Goal: Find contact information: Find contact information

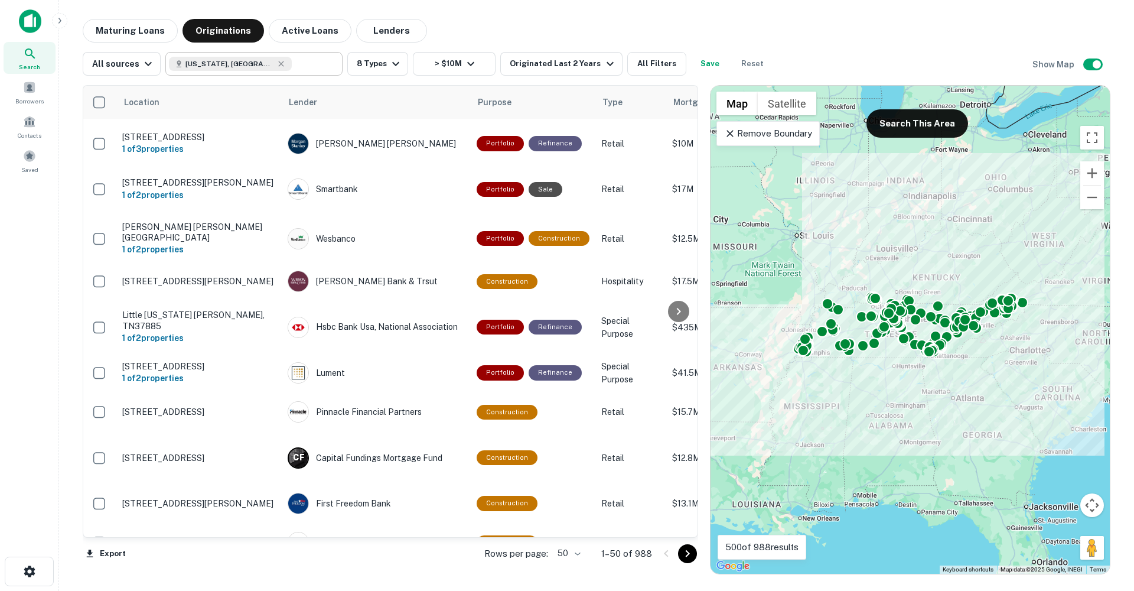
drag, startPoint x: 244, startPoint y: 63, endPoint x: 261, endPoint y: 62, distance: 17.2
click at [279, 64] on icon at bounding box center [281, 63] width 5 height 5
type input "**********"
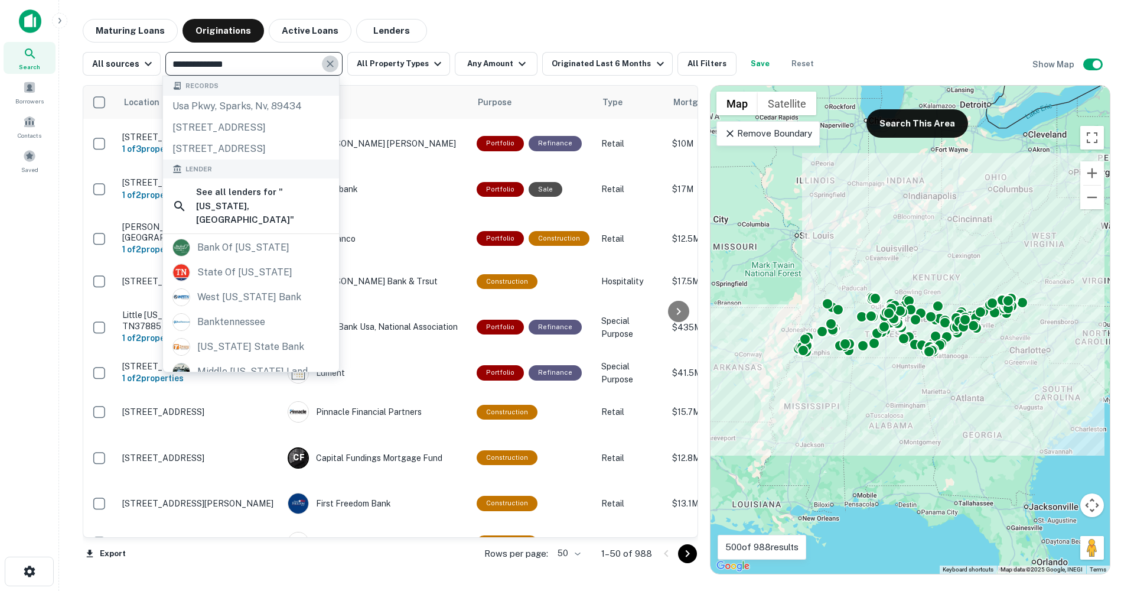
click at [328, 64] on icon "Clear" at bounding box center [330, 63] width 7 height 7
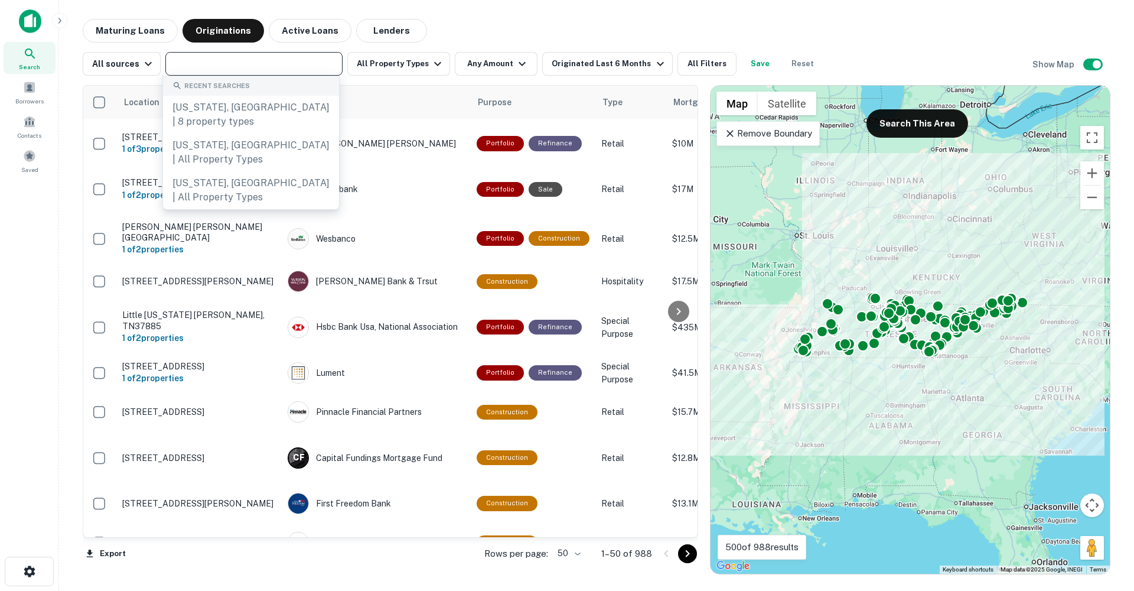
type input "*"
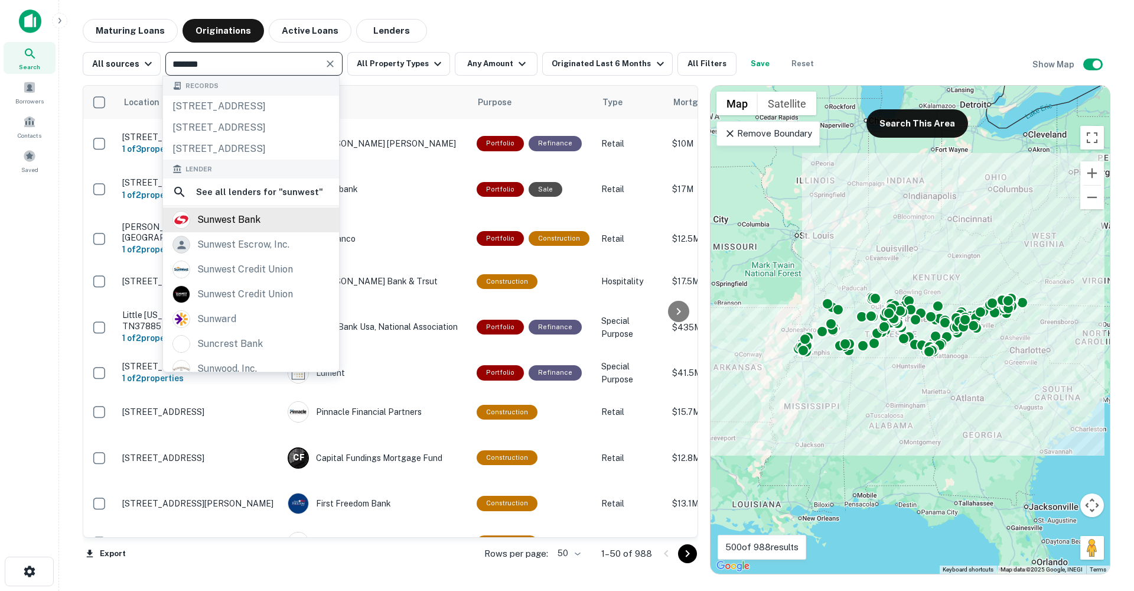
type input "*******"
click at [250, 229] on div "sunwest bank" at bounding box center [228, 220] width 63 height 18
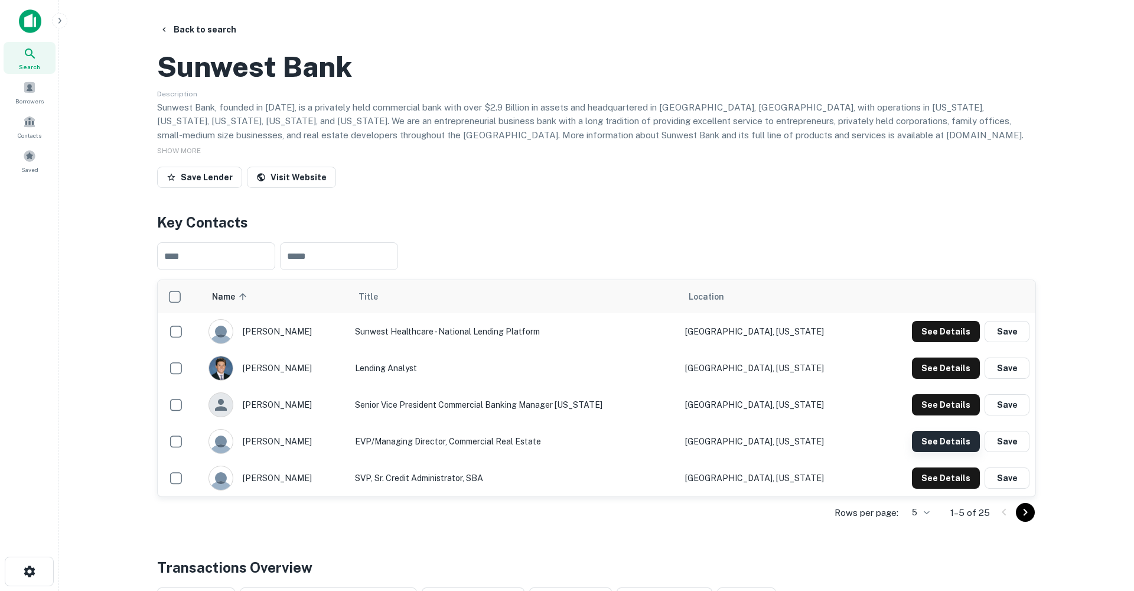
click at [971, 452] on button "See Details" at bounding box center [946, 441] width 68 height 21
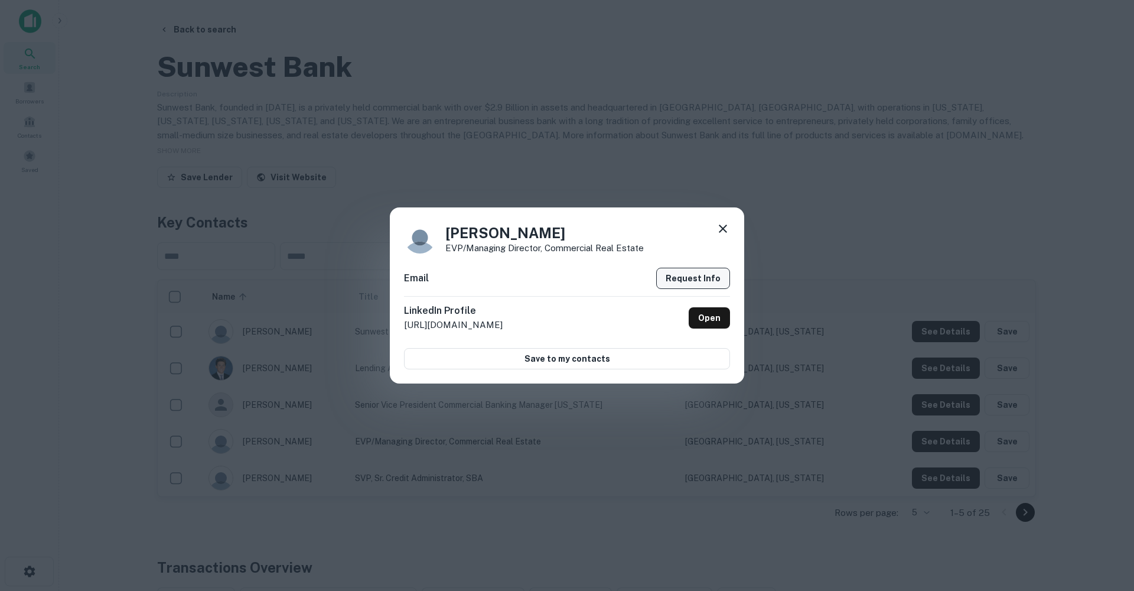
click at [701, 278] on button "Request Info" at bounding box center [693, 278] width 74 height 21
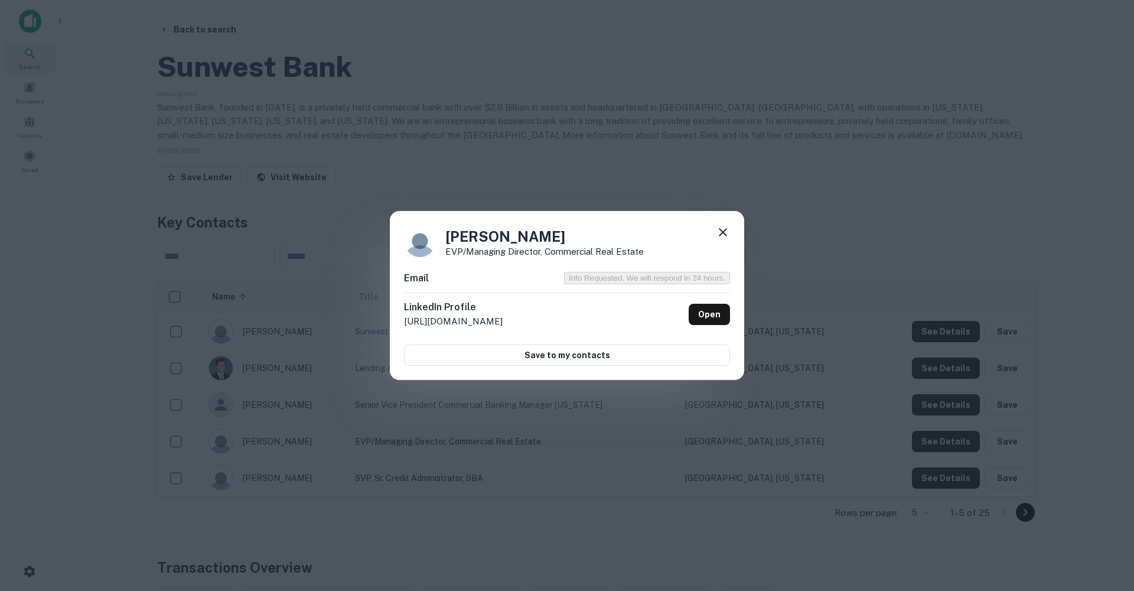
click at [722, 229] on icon at bounding box center [723, 232] width 14 height 14
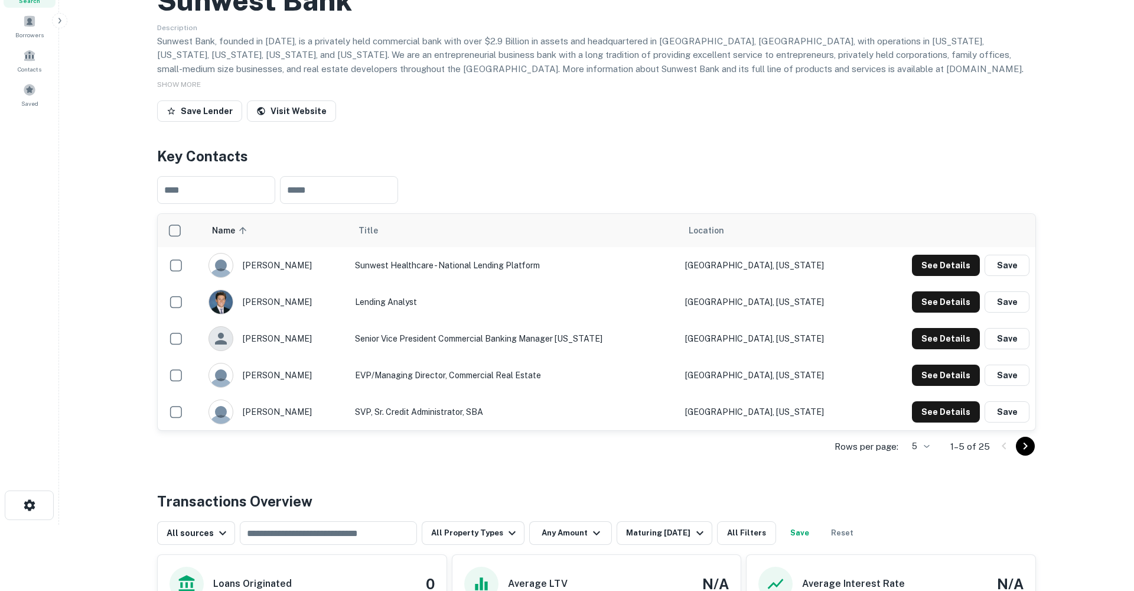
scroll to position [102, 0]
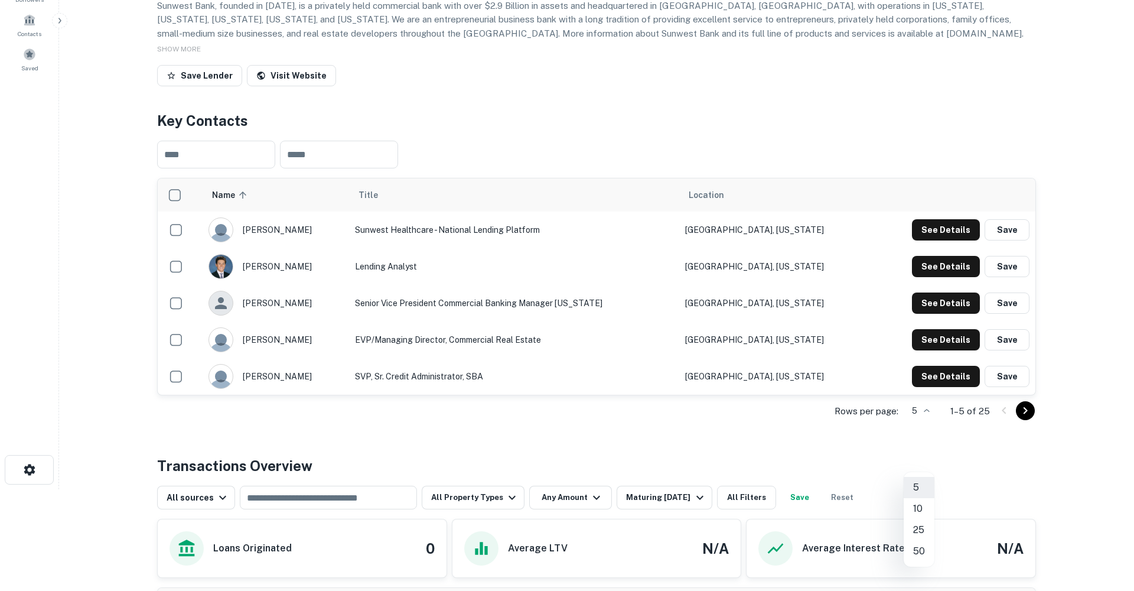
click at [917, 460] on body "Search Borrowers Contacts Saved Back to search Sunwest Bank Description Sunwest…" at bounding box center [567, 193] width 1134 height 591
click at [917, 527] on li "25" at bounding box center [919, 529] width 31 height 21
